Goal: Share content: Distribute website content to other platforms or users

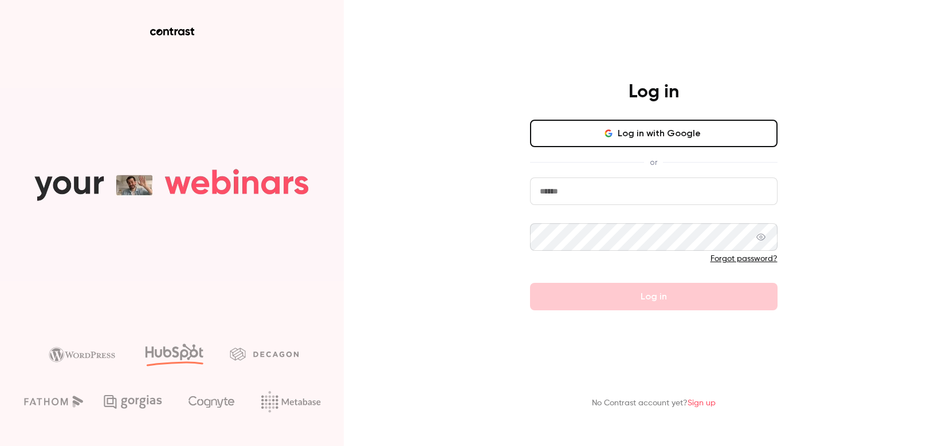
click at [577, 127] on button "Log in with Google" at bounding box center [653, 133] width 247 height 27
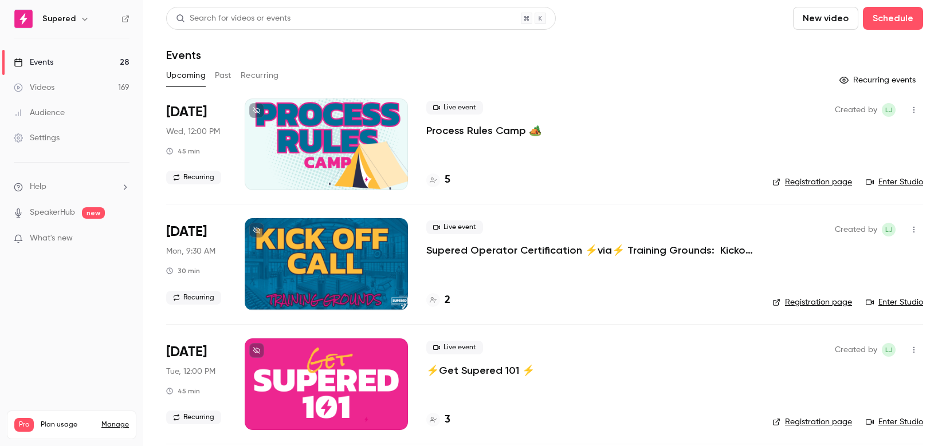
click at [231, 73] on button "Past" at bounding box center [223, 75] width 17 height 18
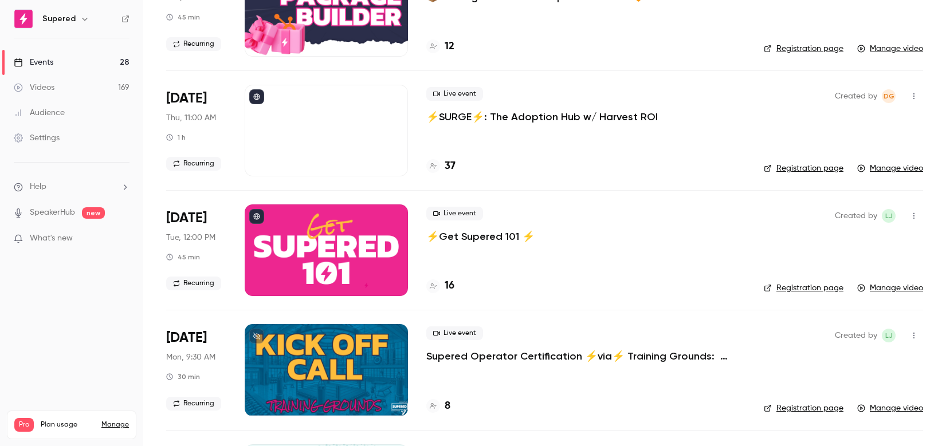
scroll to position [321, 0]
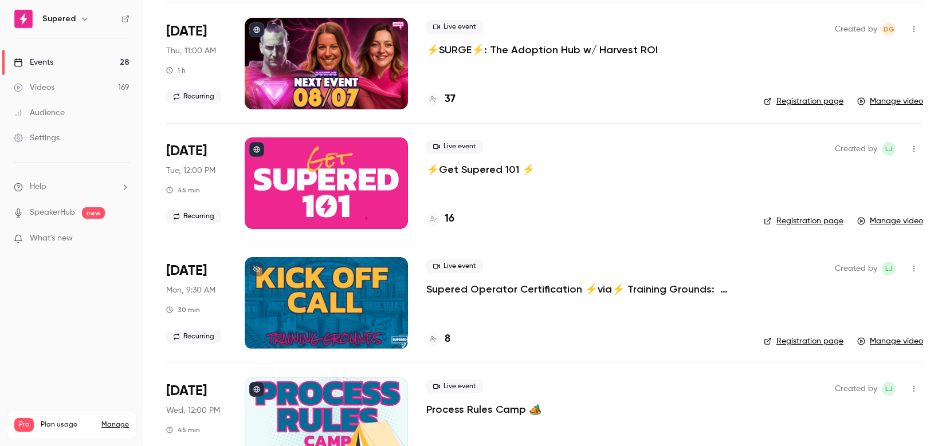
click at [342, 191] on div at bounding box center [326, 183] width 163 height 92
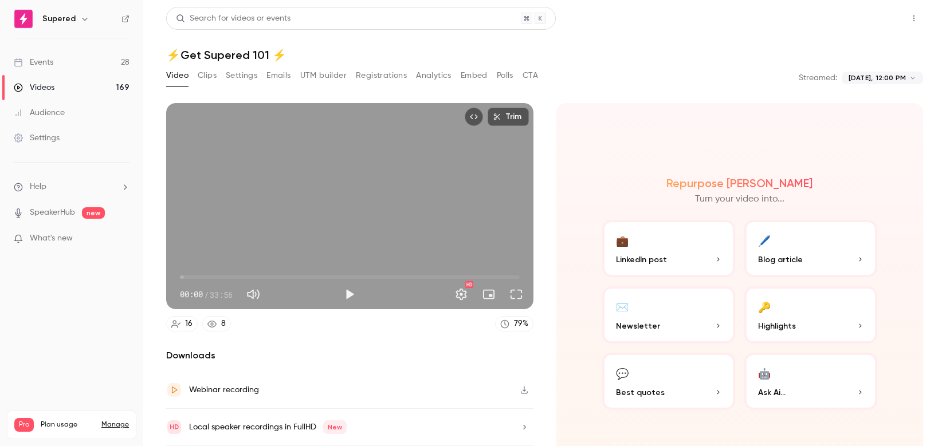
click at [877, 20] on button "Share" at bounding box center [872, 18] width 45 height 23
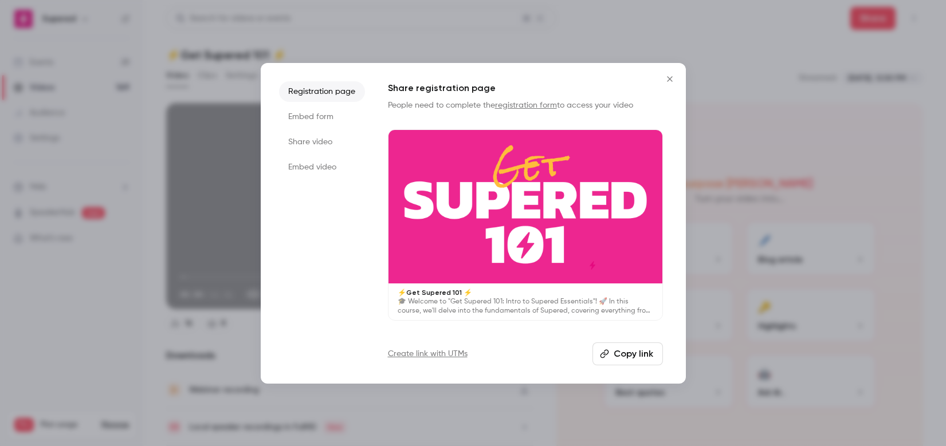
click at [620, 352] on button "Copy link" at bounding box center [627, 353] width 70 height 23
click at [667, 80] on icon "Close" at bounding box center [670, 78] width 14 height 9
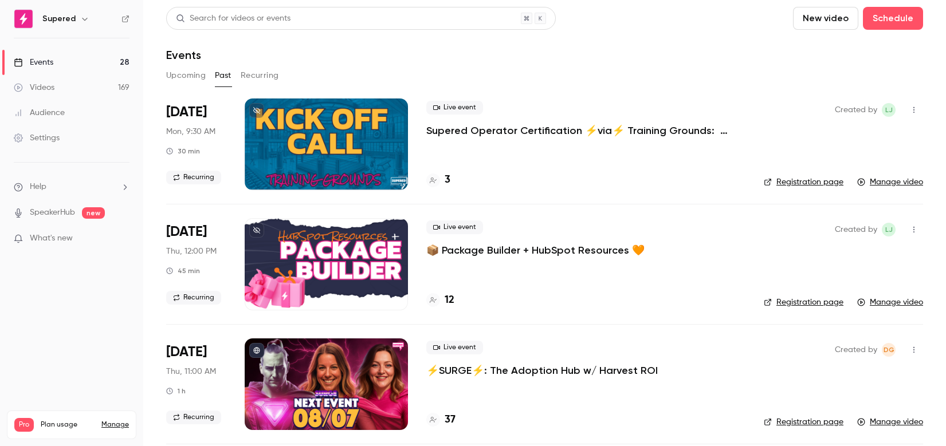
click at [512, 128] on p "Supered Operator Certification ⚡️via⚡️ Training Grounds: Kickoff Call" at bounding box center [585, 131] width 319 height 14
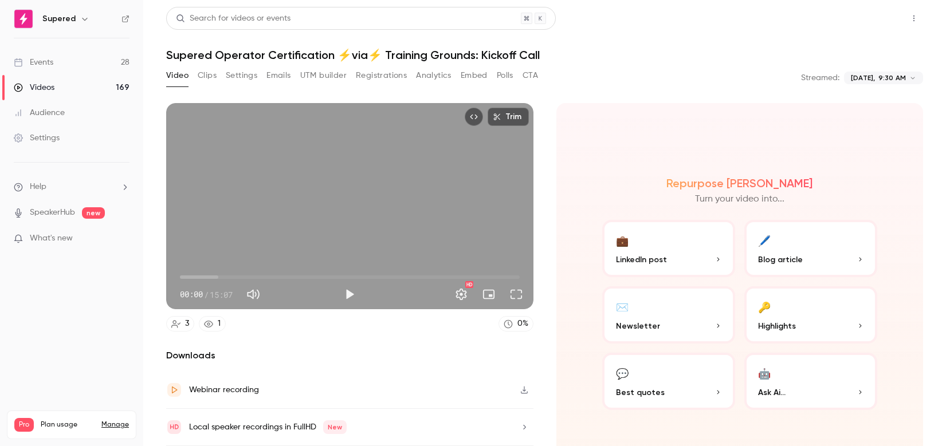
click at [861, 20] on button "Share" at bounding box center [872, 18] width 45 height 23
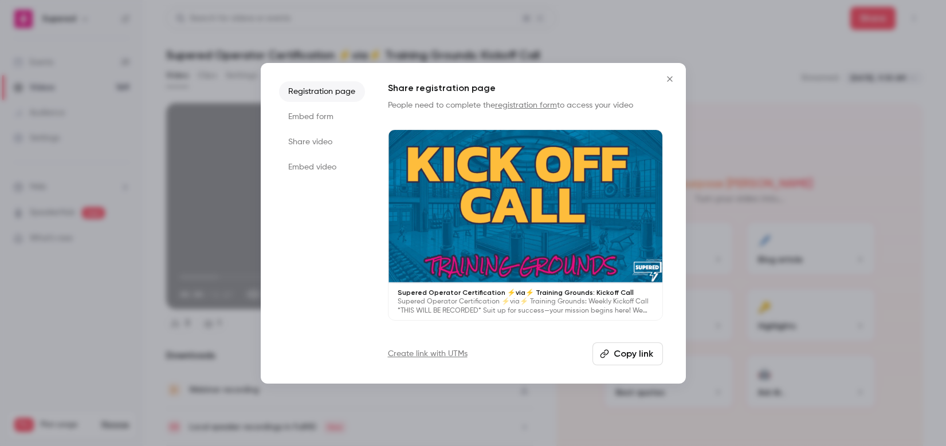
click at [629, 355] on button "Copy link" at bounding box center [627, 353] width 70 height 23
